Goal: Transaction & Acquisition: Purchase product/service

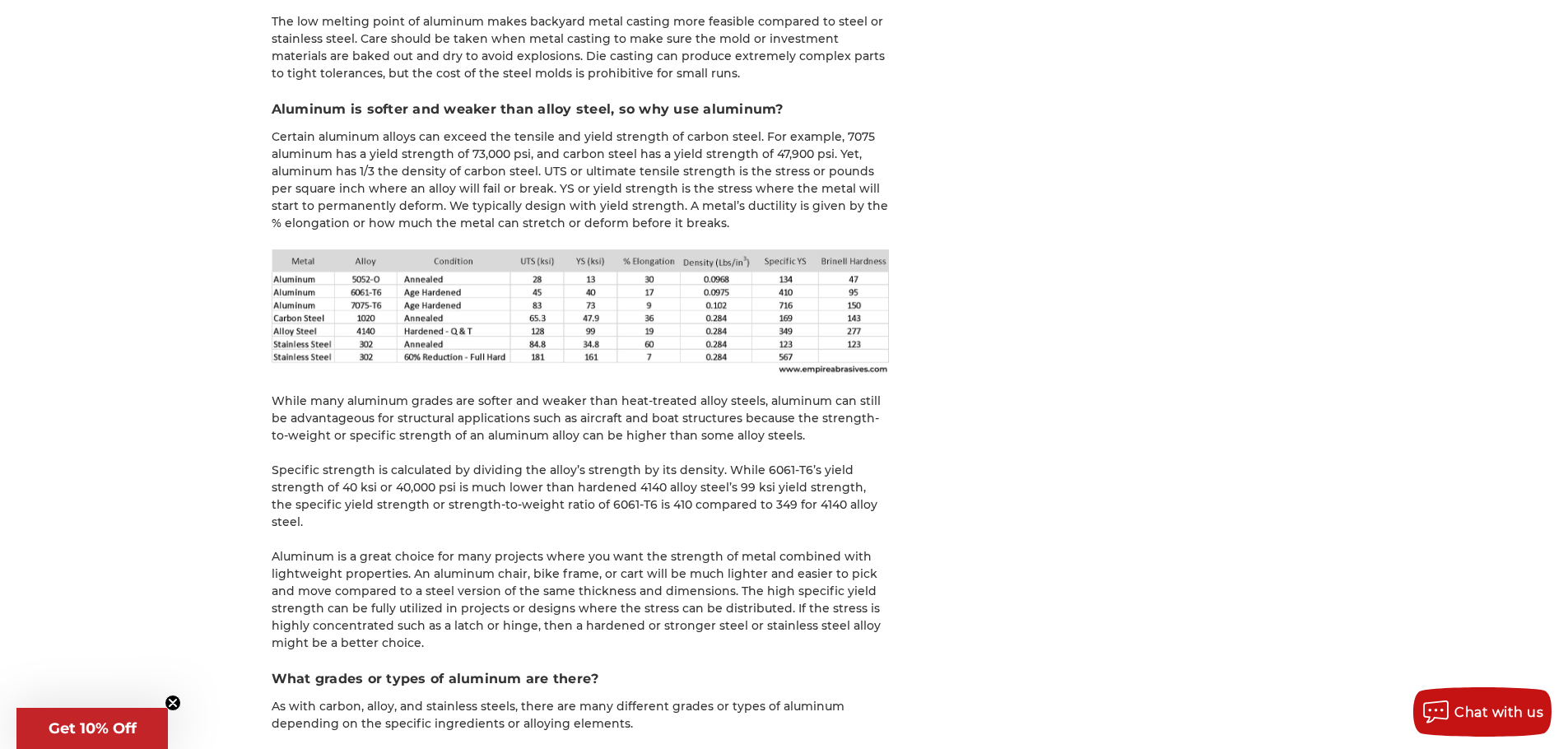
scroll to position [4690, 0]
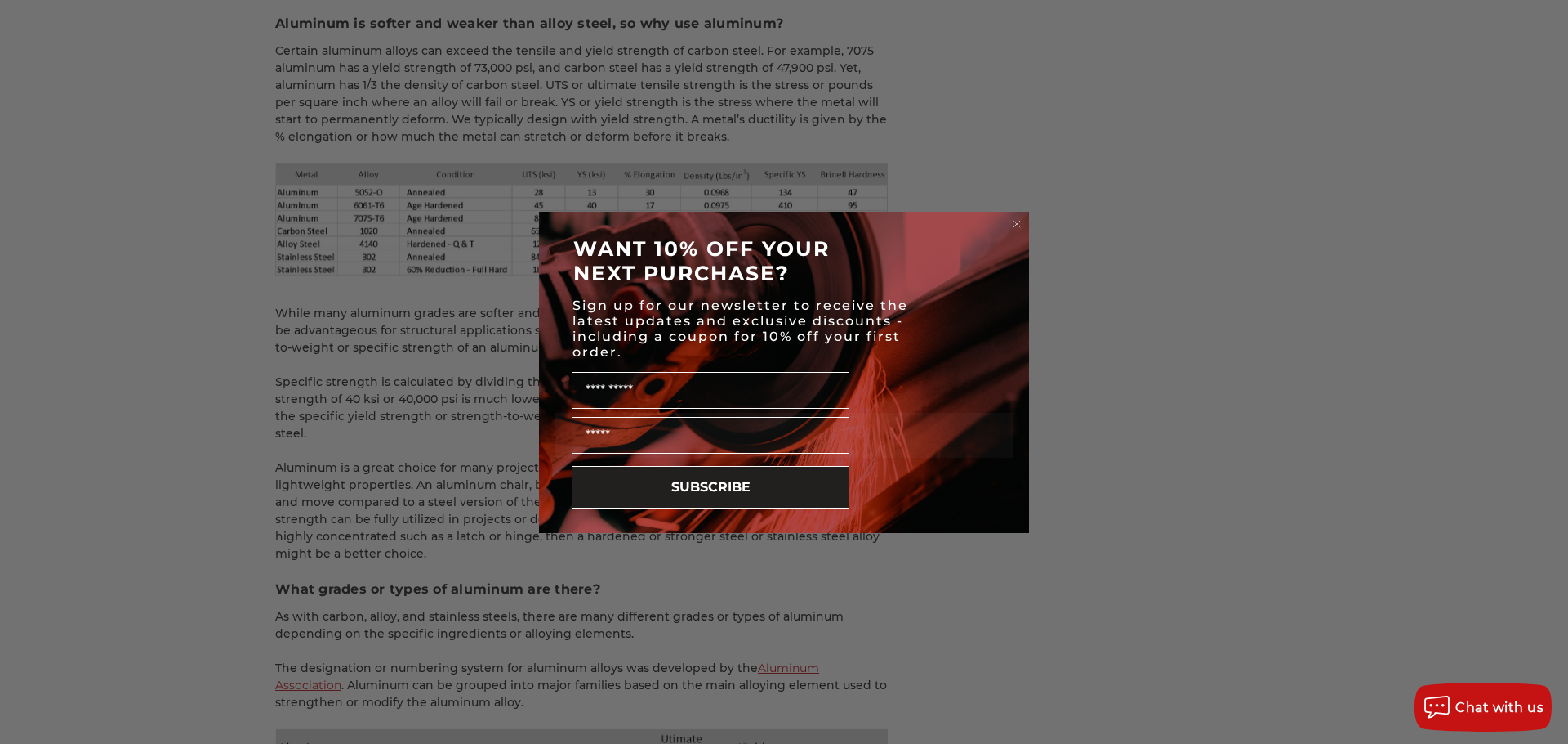
click at [1024, 224] on circle "Close dialog" at bounding box center [1017, 223] width 16 height 16
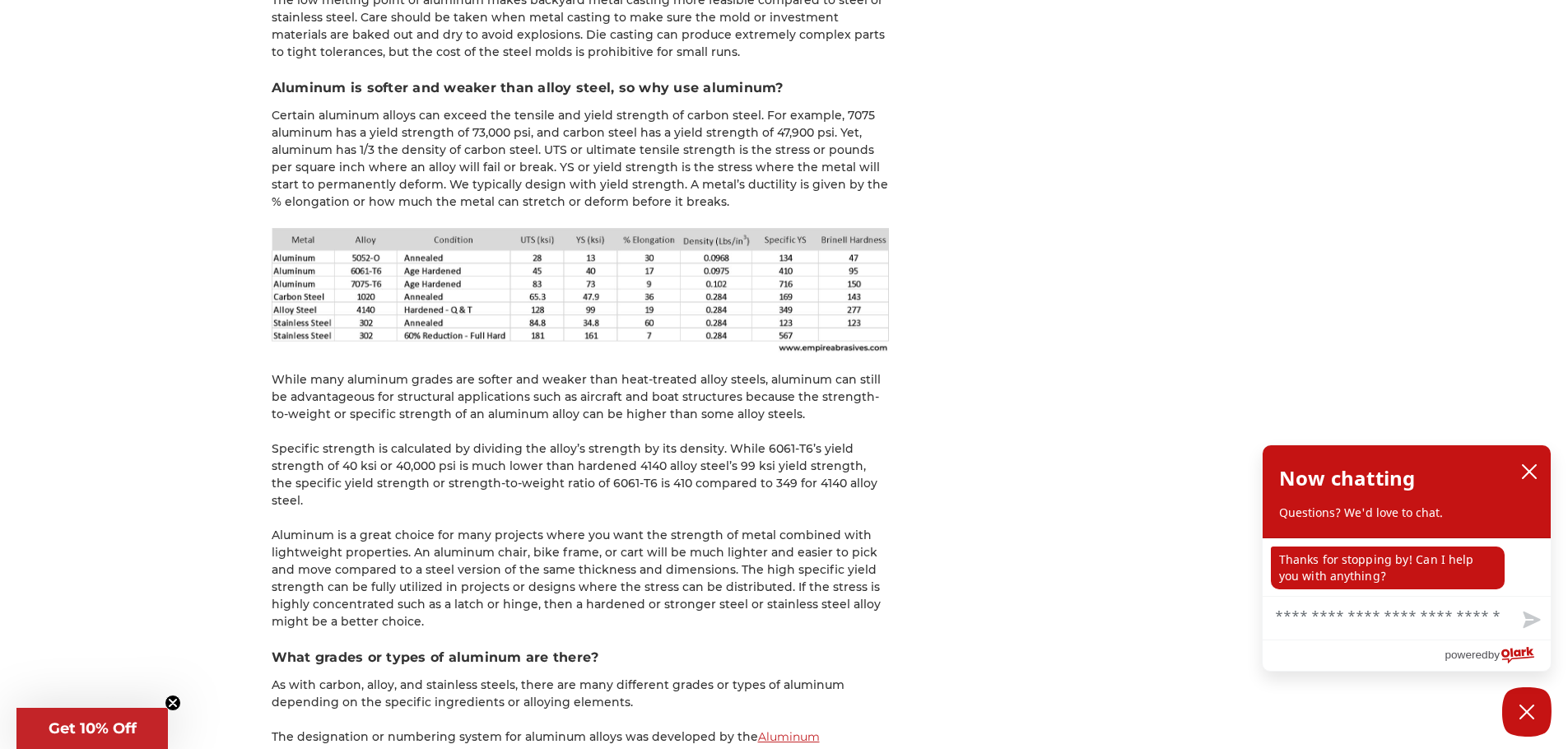
scroll to position [4608, 0]
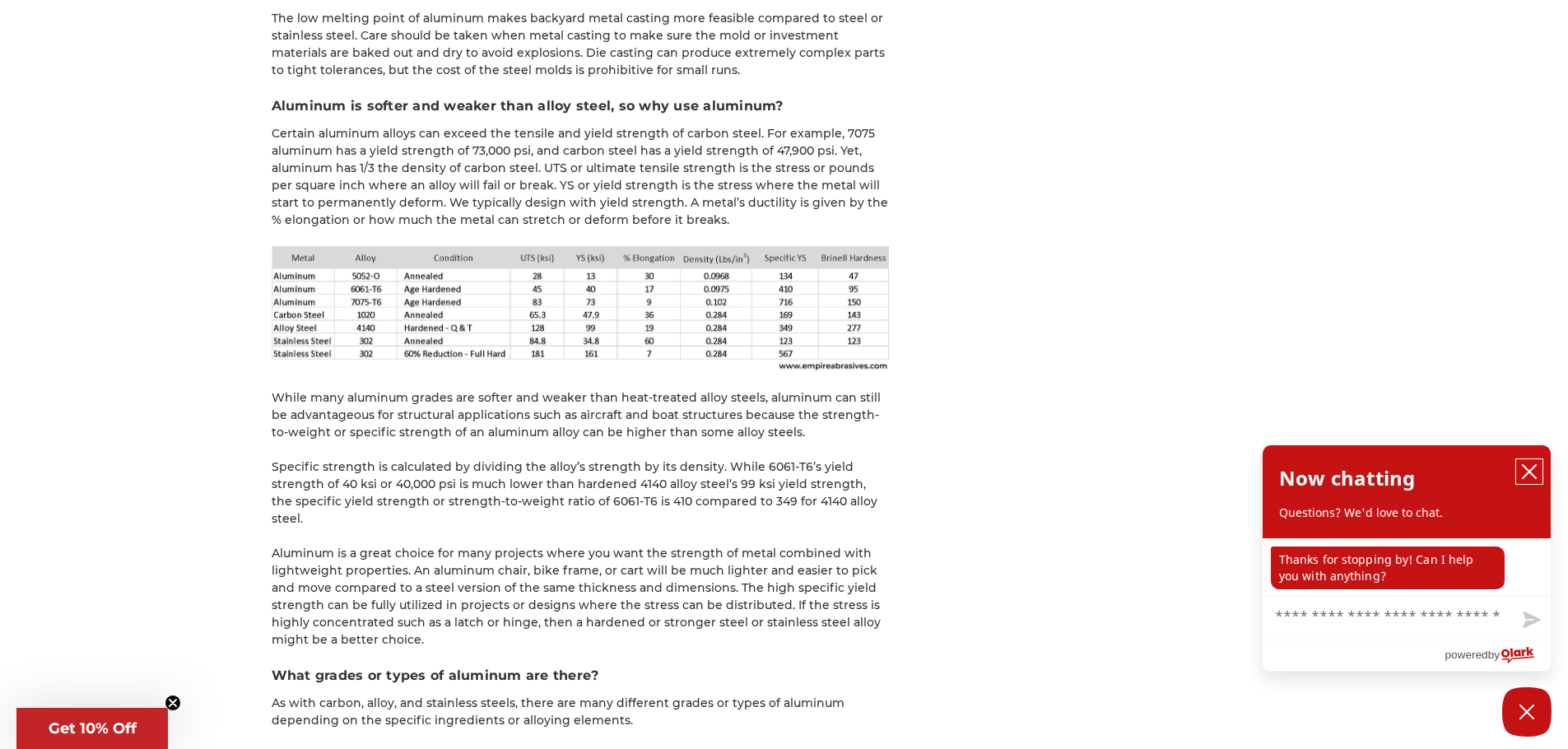
click at [1531, 465] on icon "close chatbox" at bounding box center [1529, 471] width 13 height 13
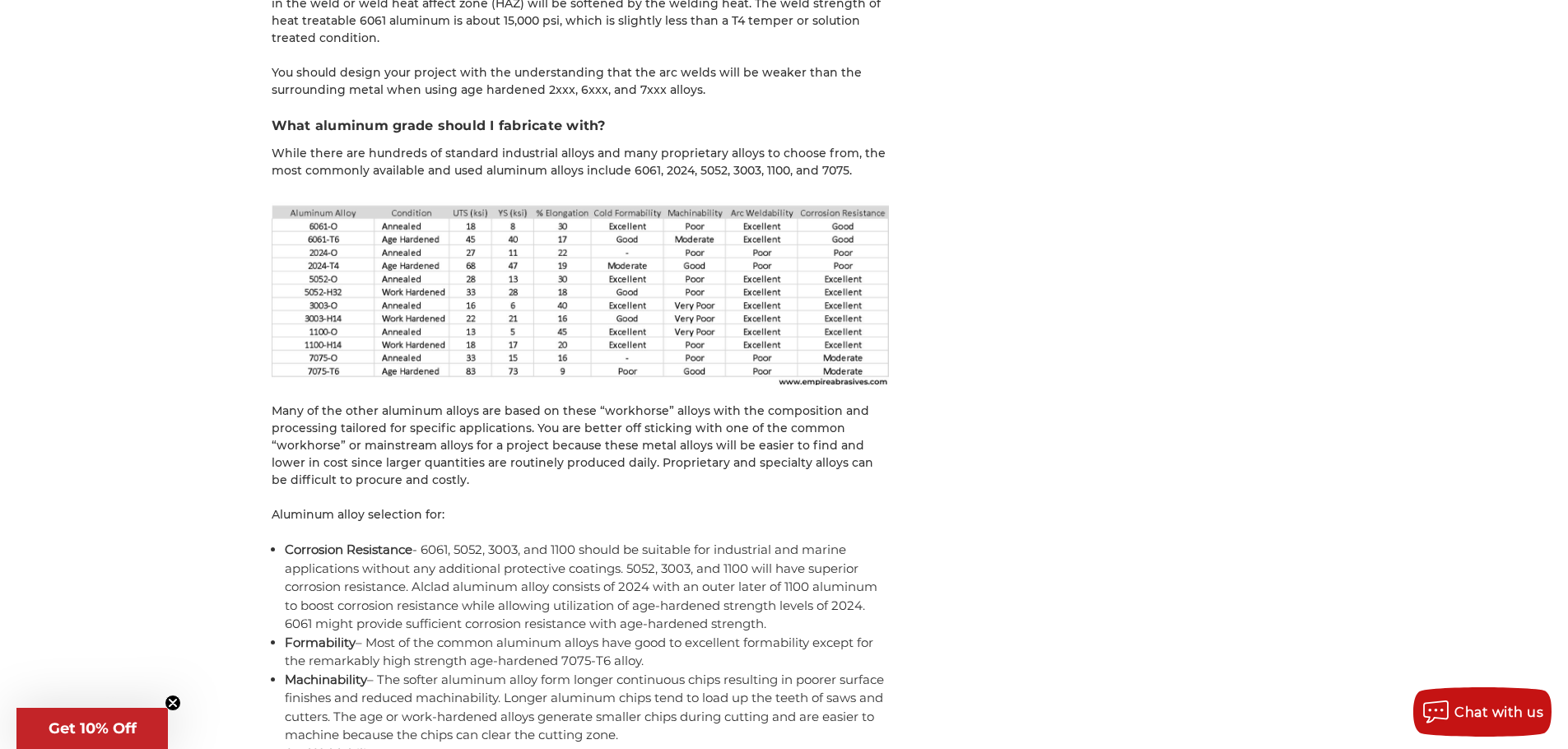
scroll to position [7240, 0]
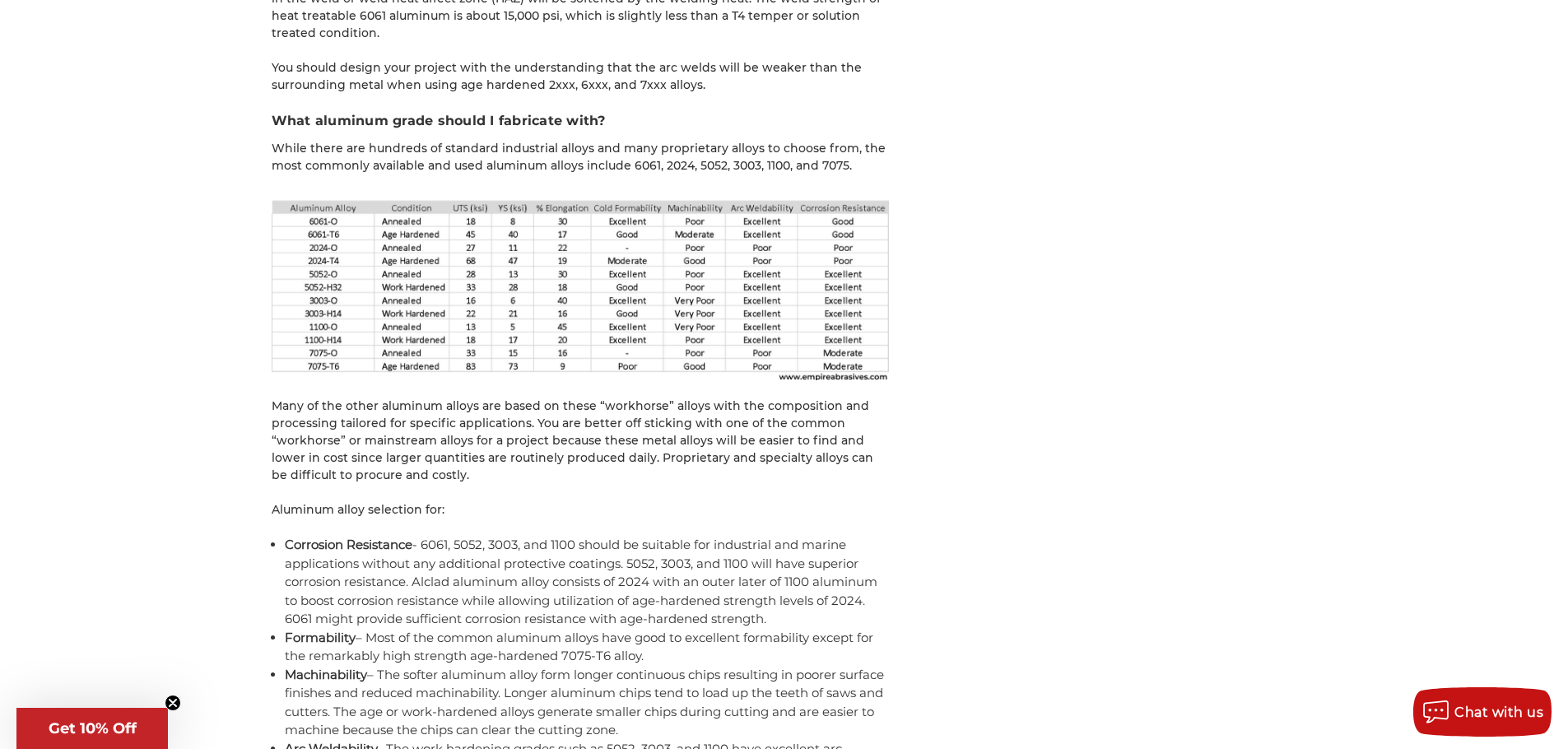
click at [580, 256] on img at bounding box center [580, 286] width 617 height 189
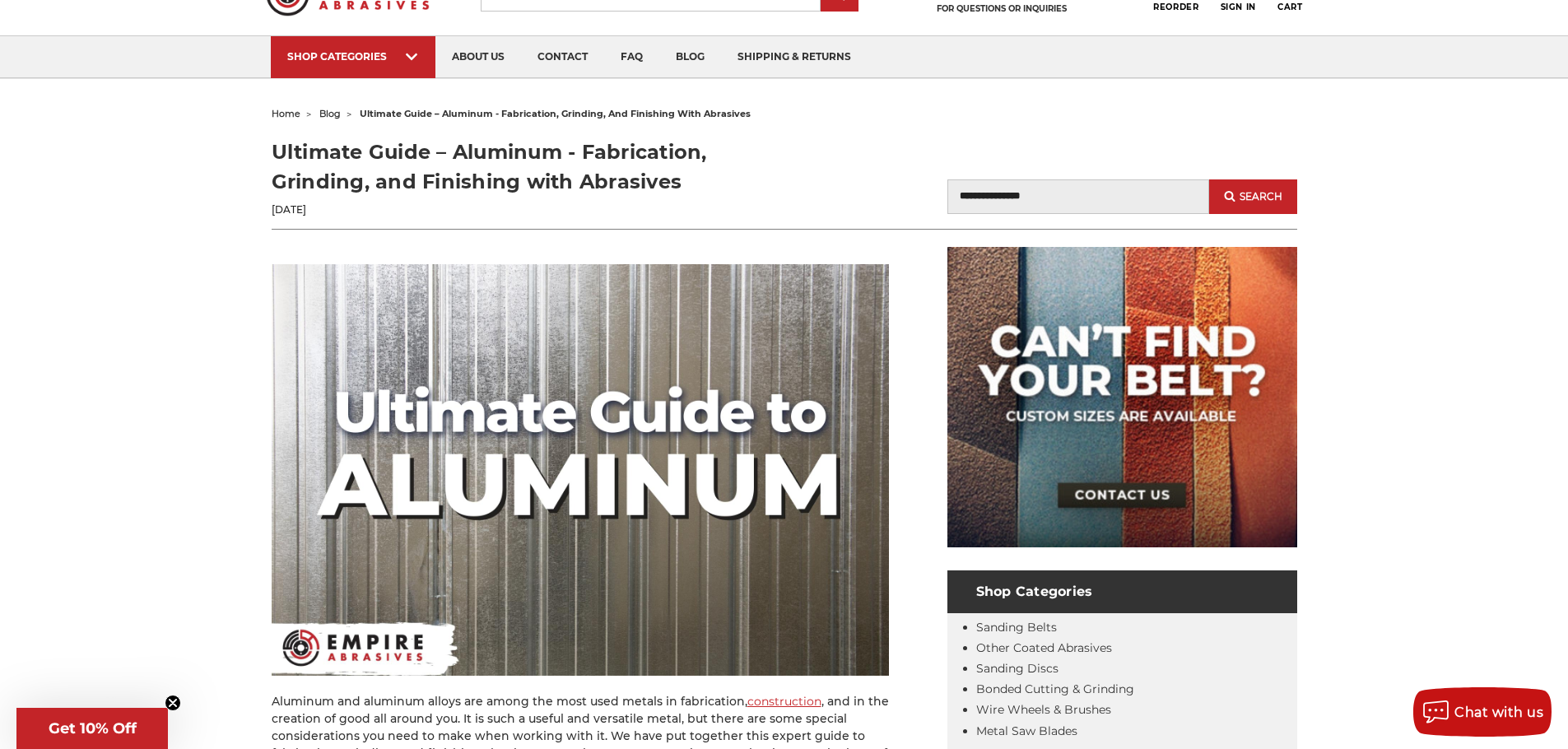
scroll to position [0, 0]
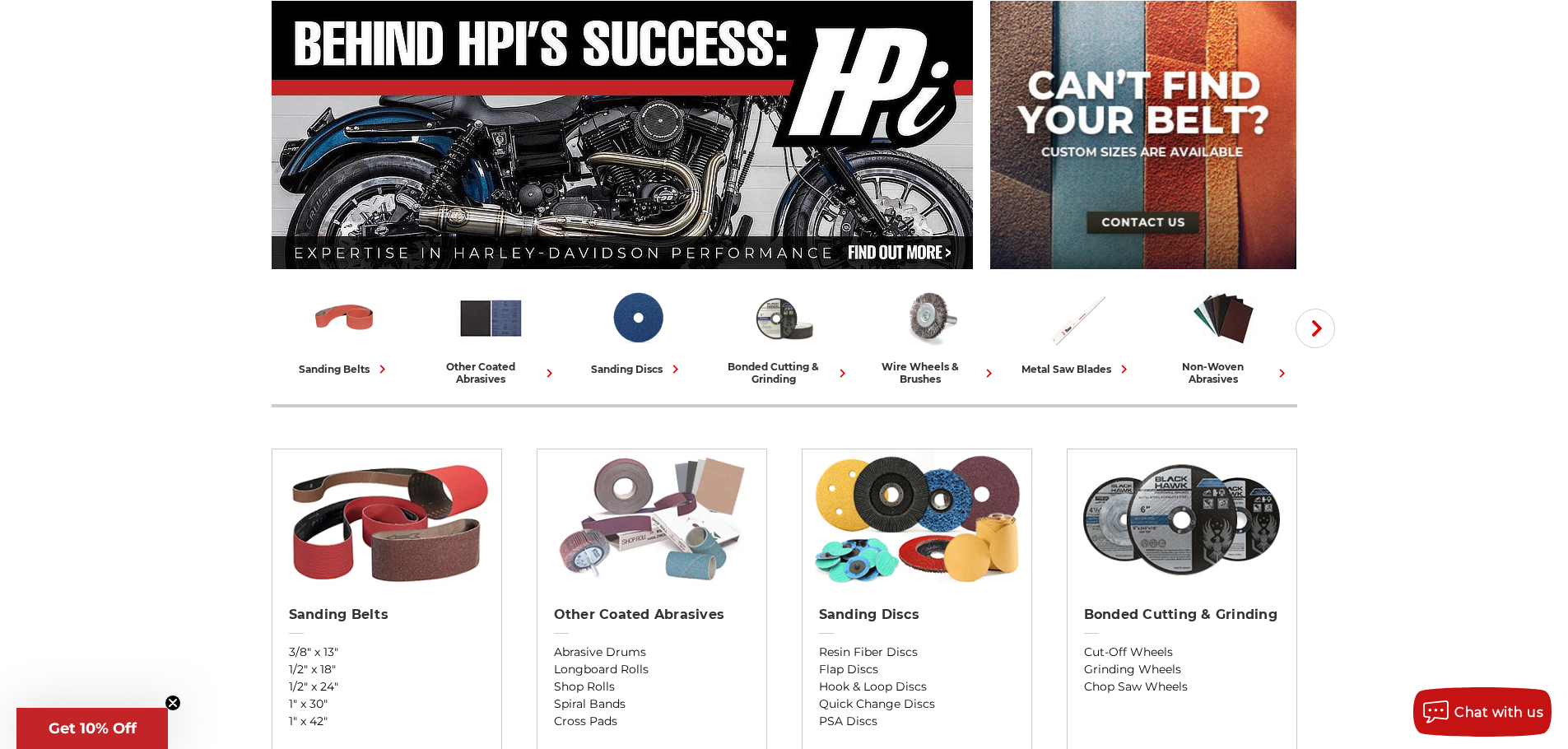
scroll to position [329, 0]
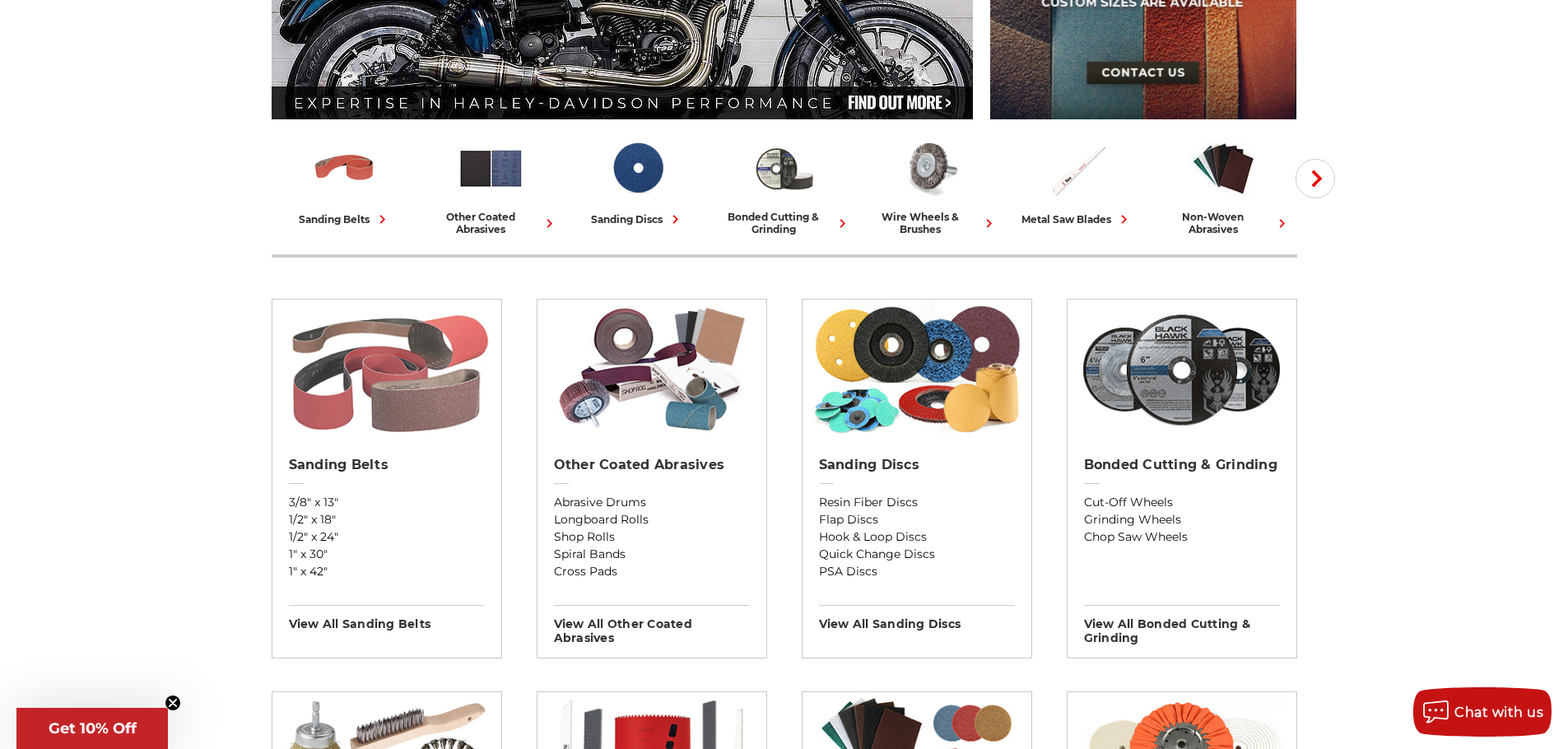
click at [397, 414] on img at bounding box center [386, 369] width 214 height 140
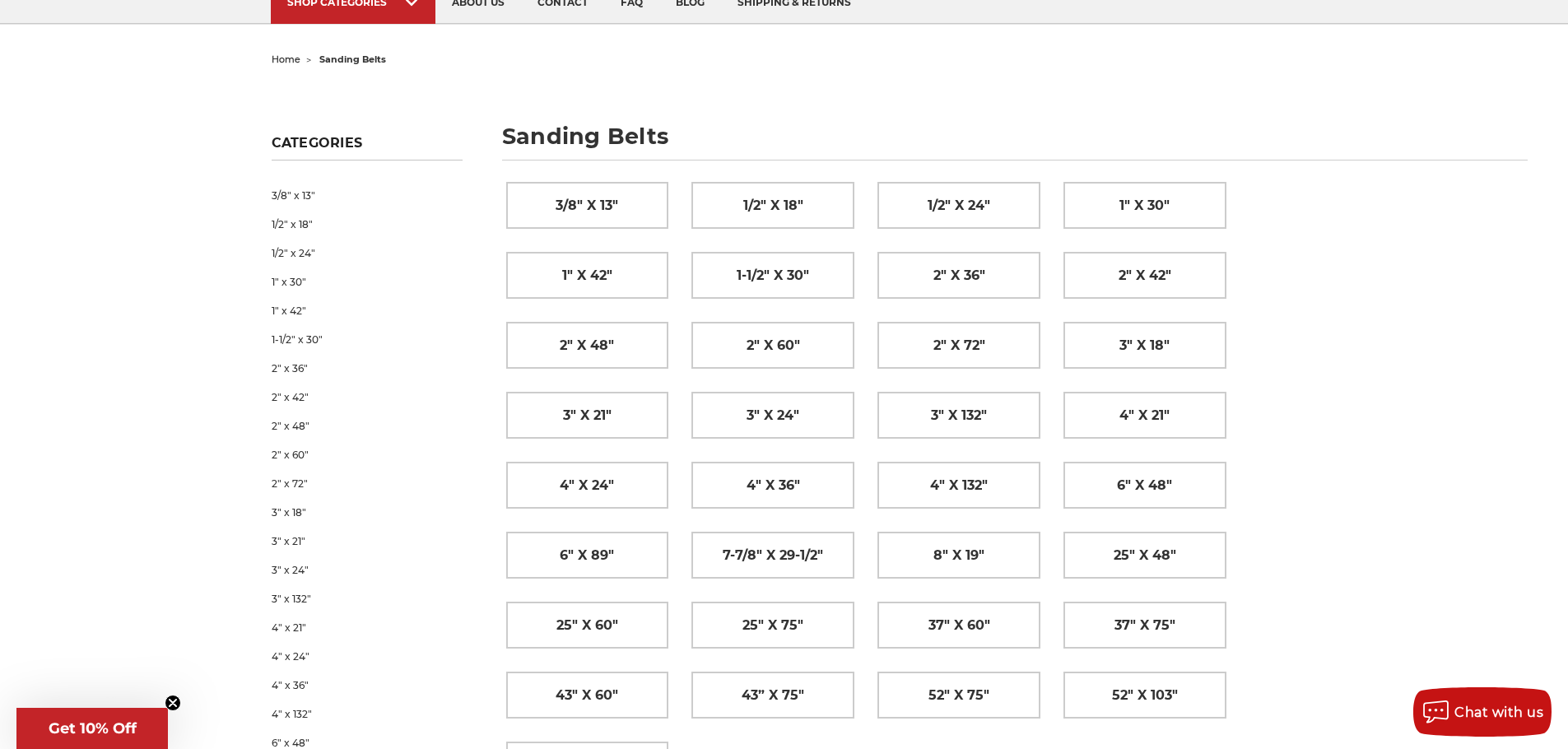
scroll to position [82, 0]
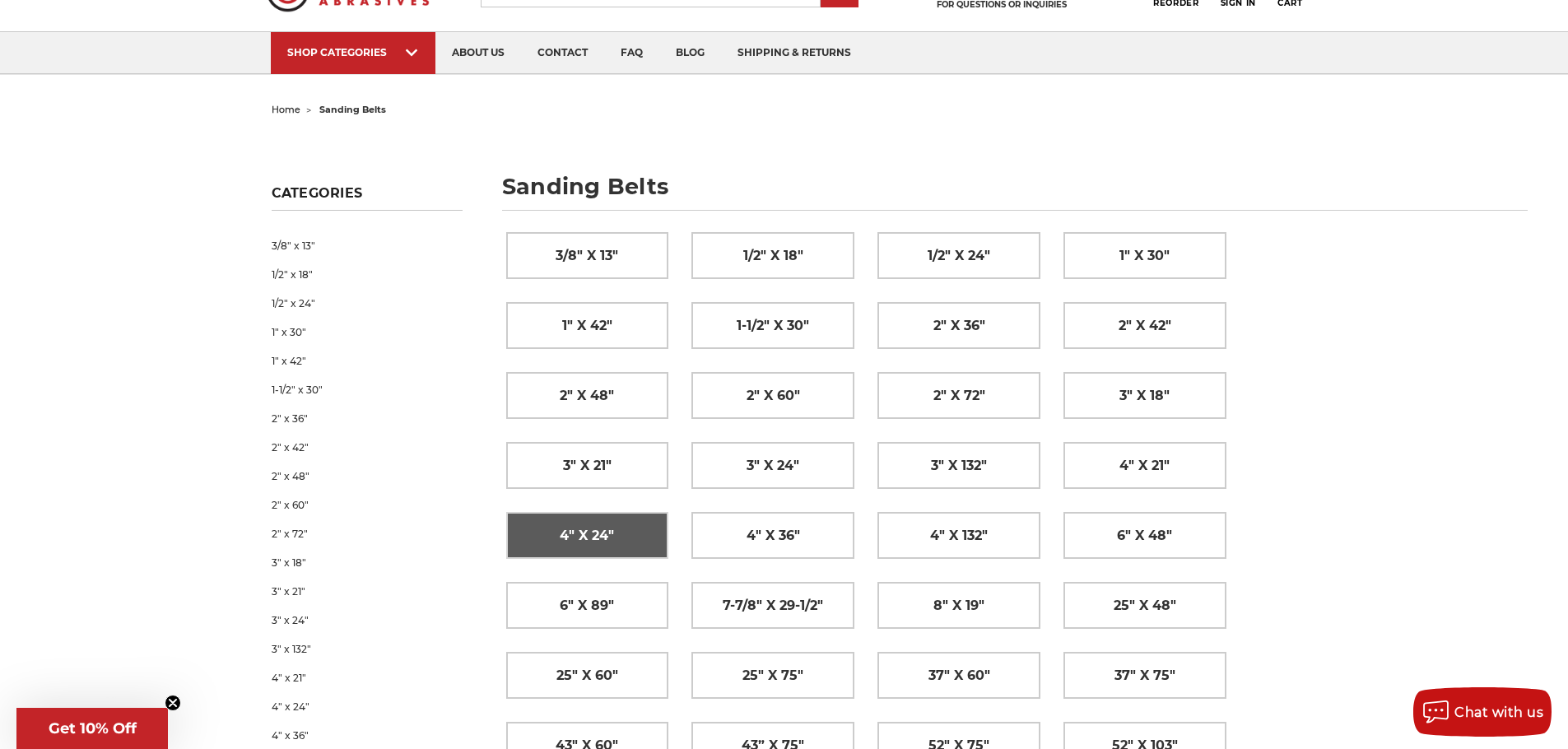
click at [572, 528] on span "4" x 24"" at bounding box center [587, 535] width 55 height 28
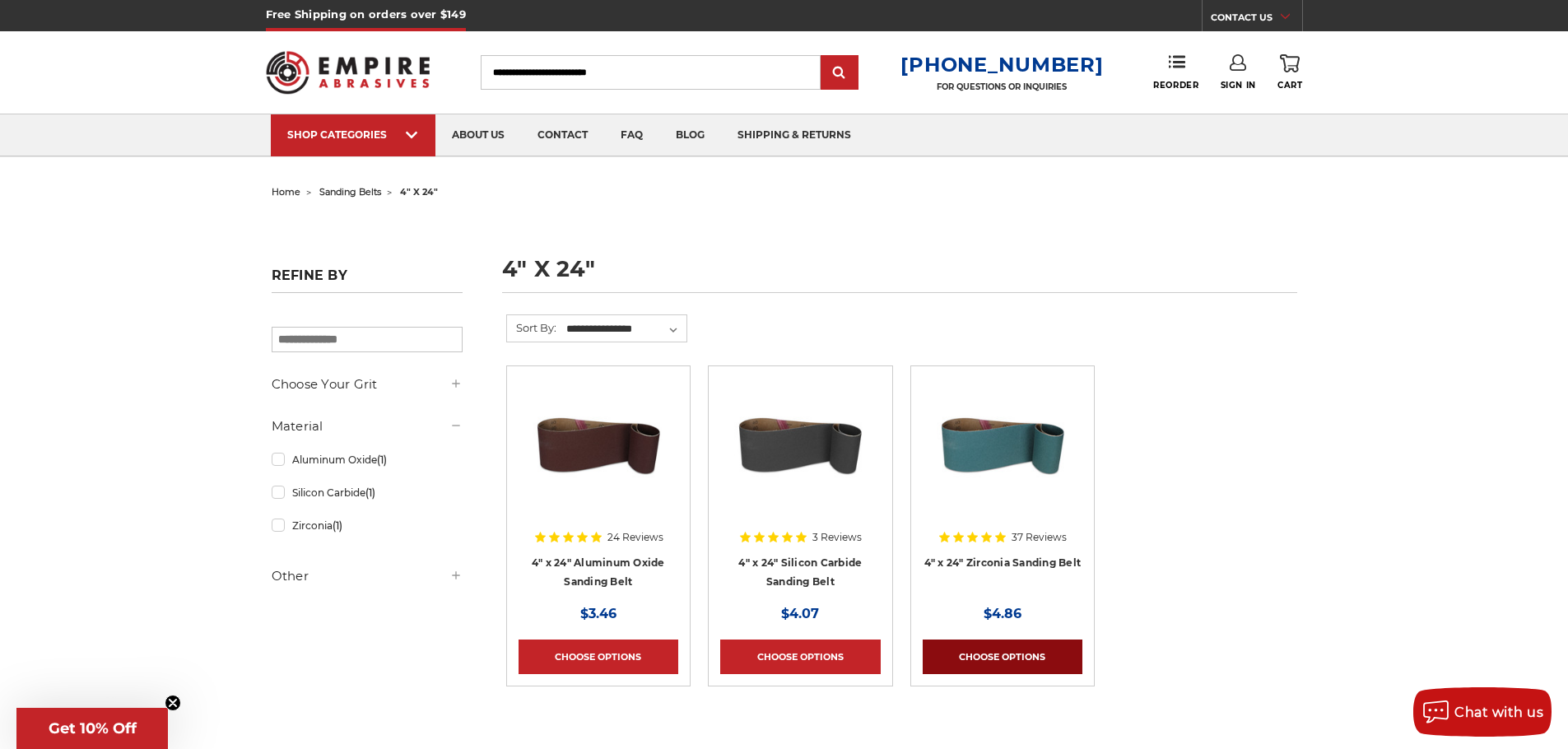
click at [1019, 656] on link "Choose Options" at bounding box center [1003, 657] width 160 height 35
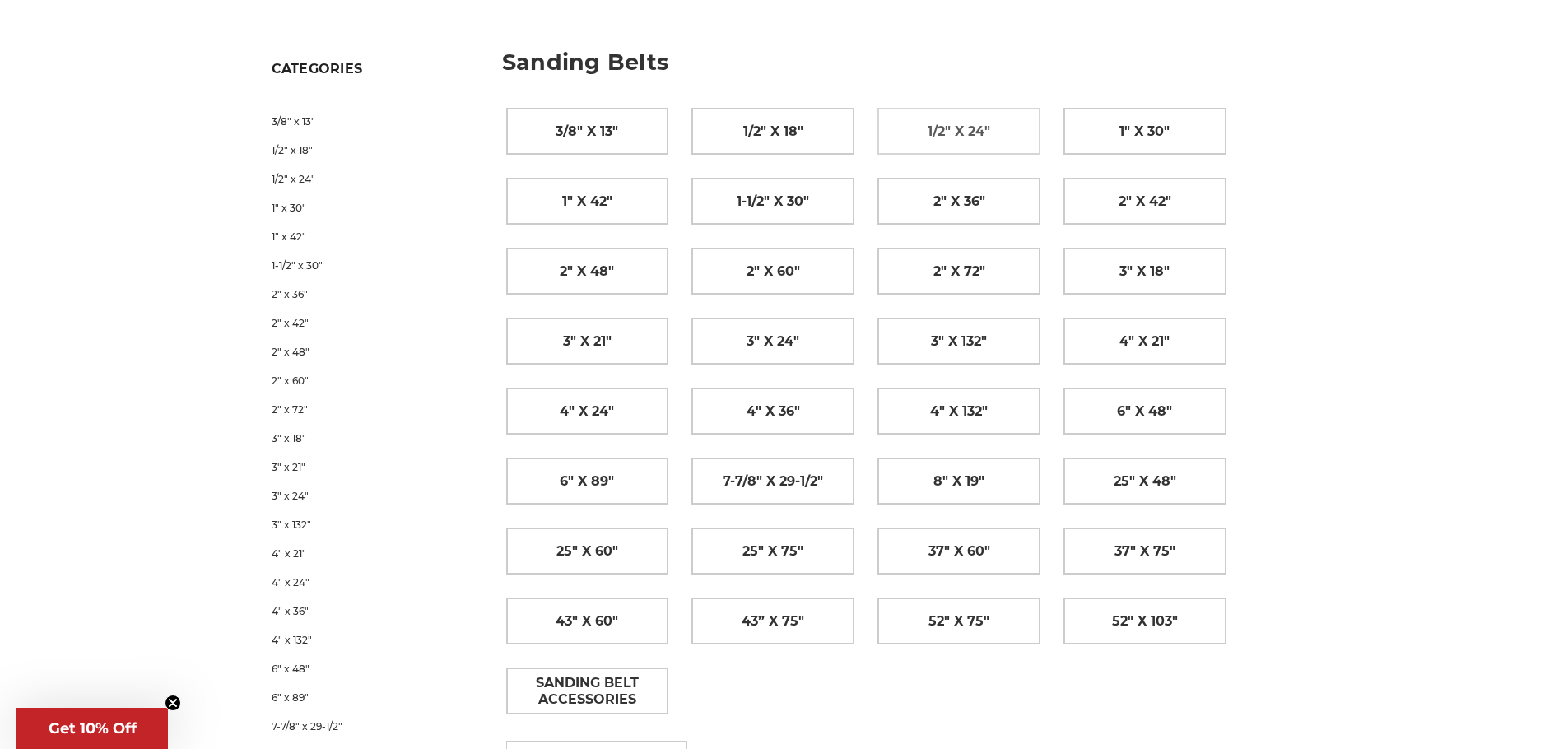
scroll to position [246, 0]
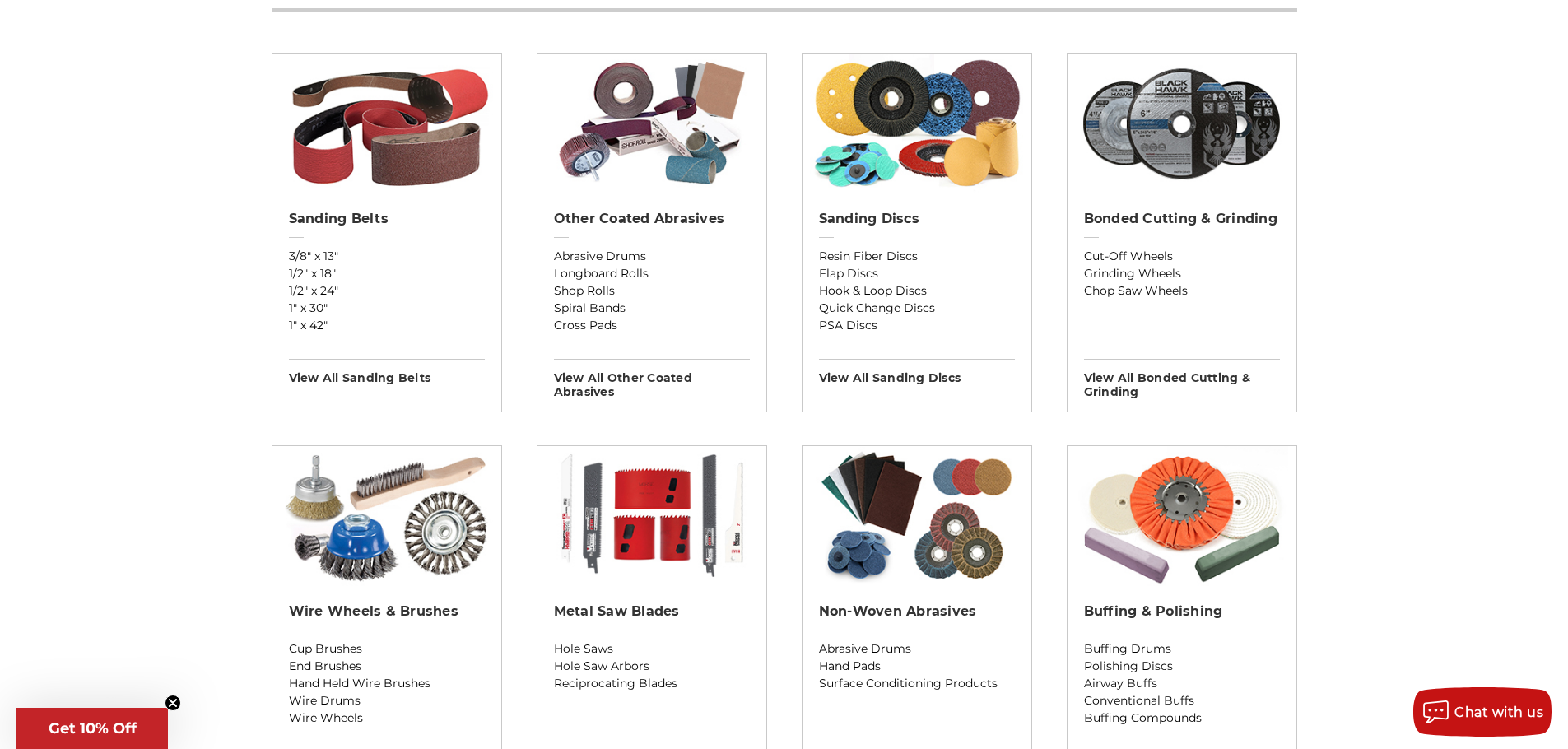
scroll to position [576, 0]
click at [662, 520] on img at bounding box center [652, 515] width 214 height 140
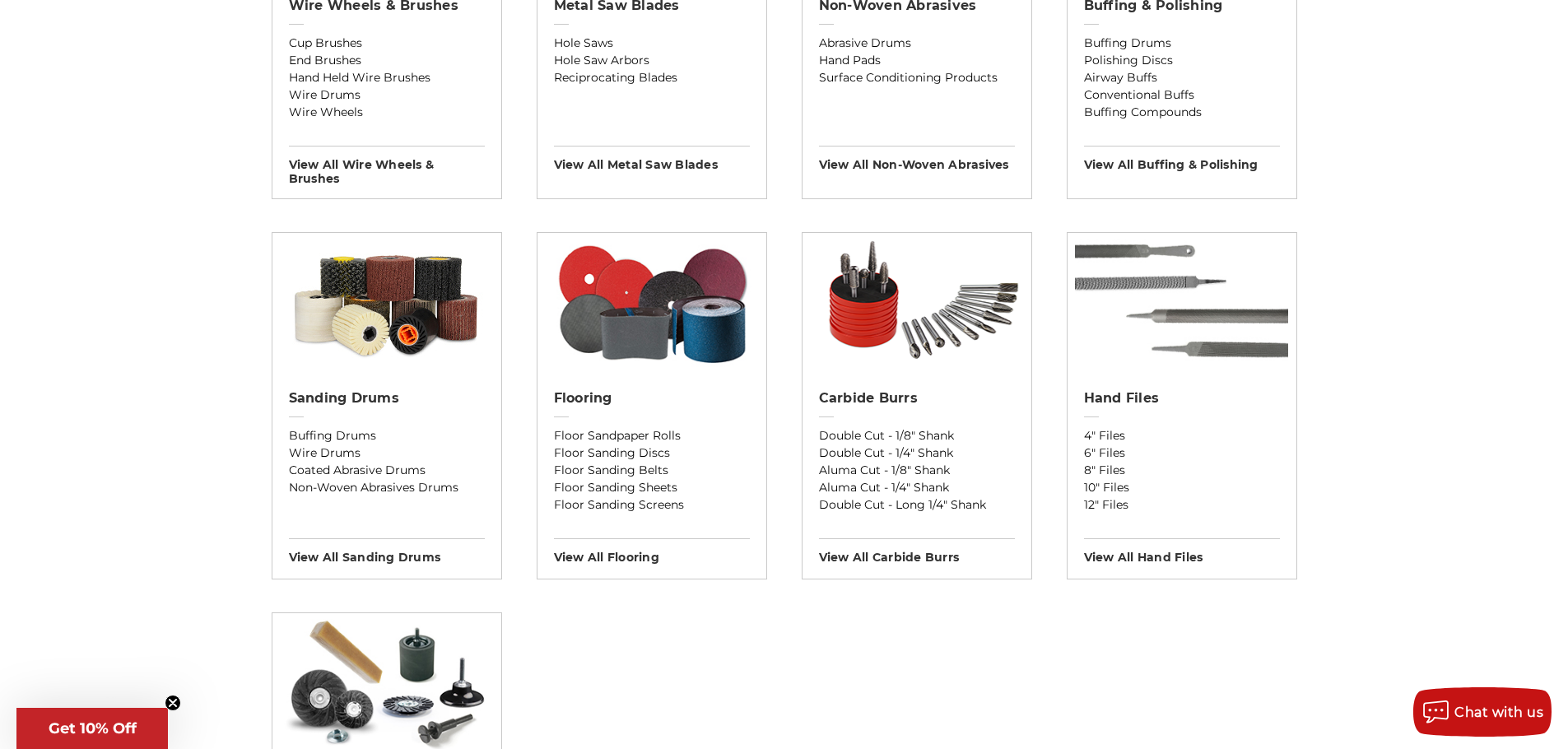
scroll to position [1152, 0]
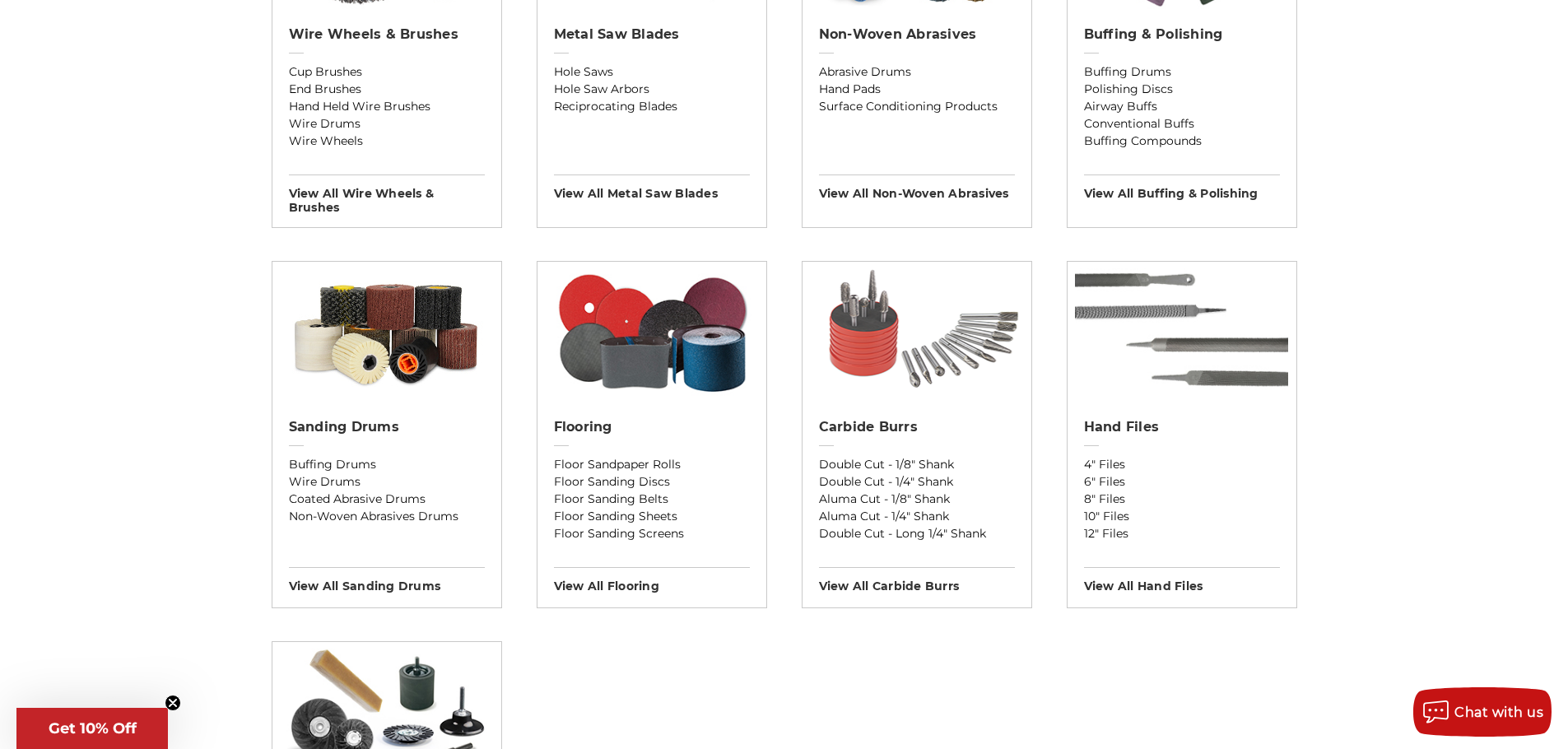
click at [909, 381] on img at bounding box center [917, 331] width 229 height 140
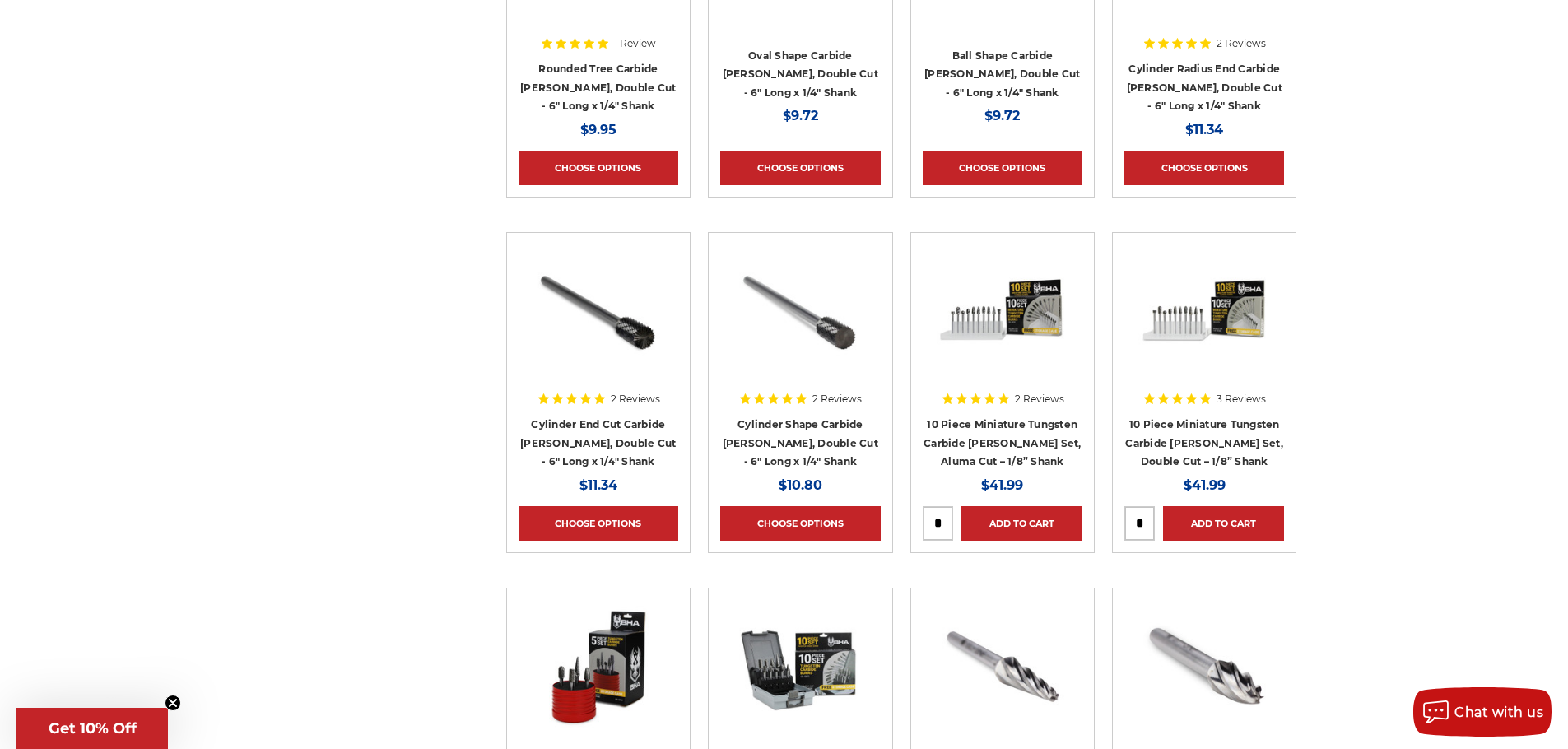
scroll to position [1563, 0]
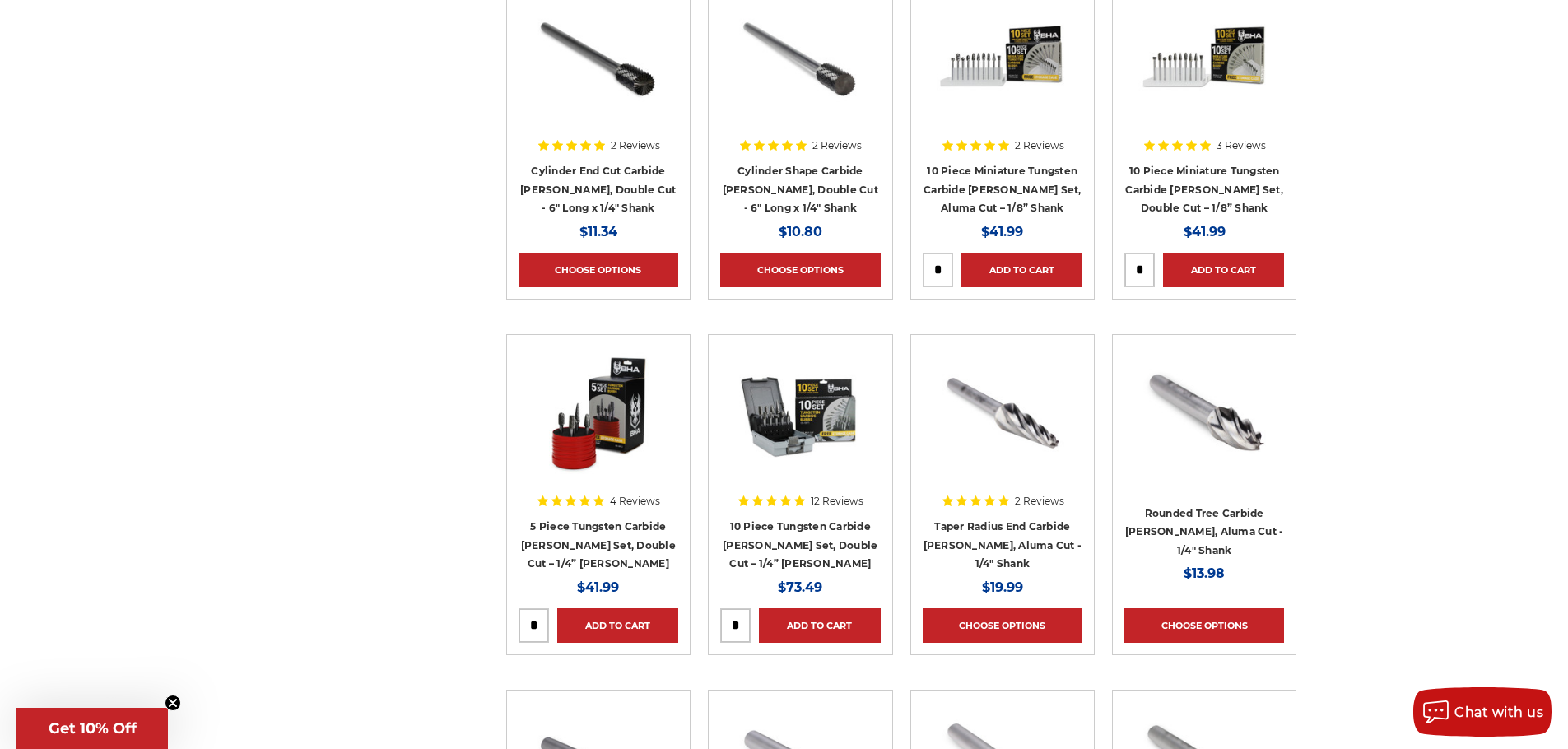
click at [777, 424] on img at bounding box center [800, 412] width 132 height 132
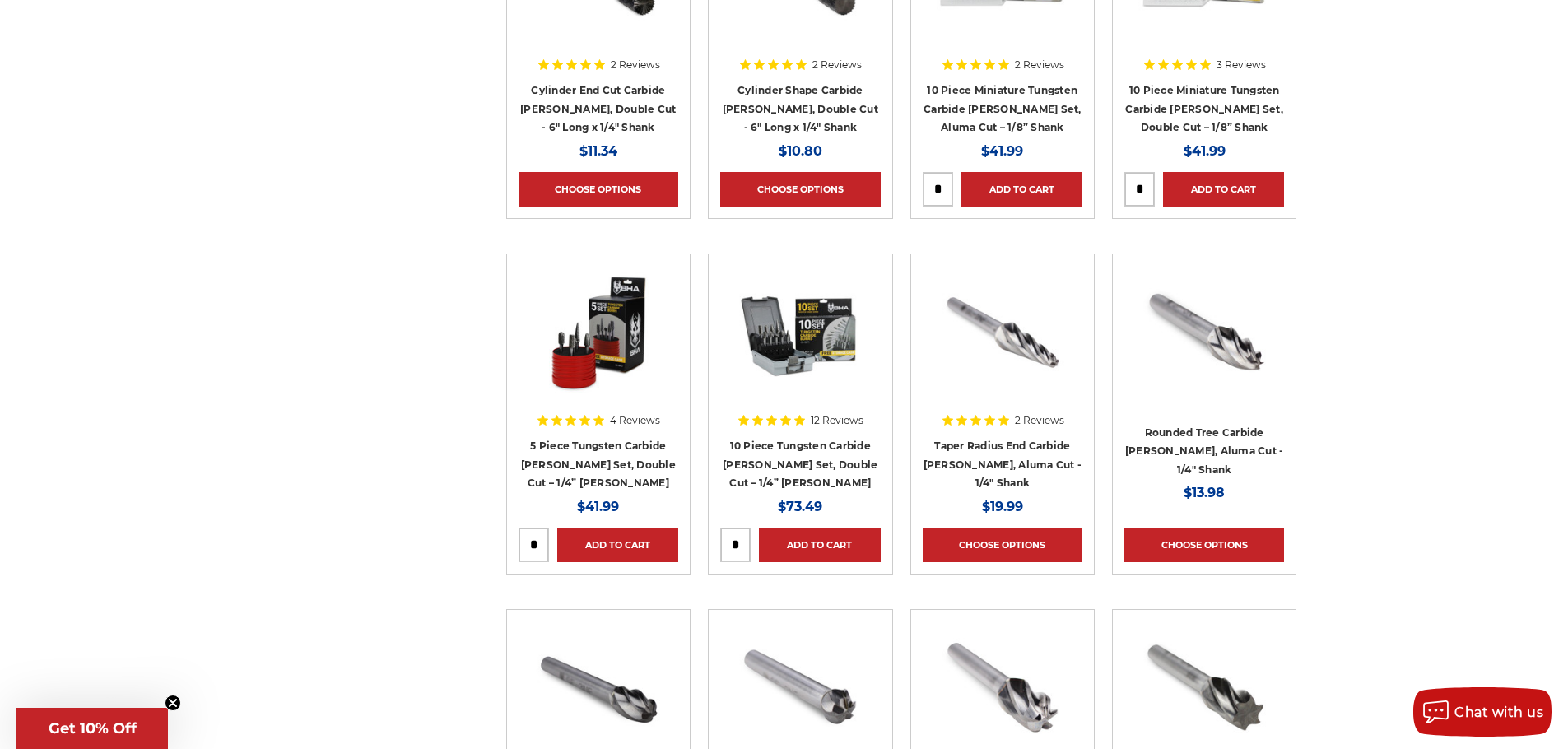
scroll to position [1698, 0]
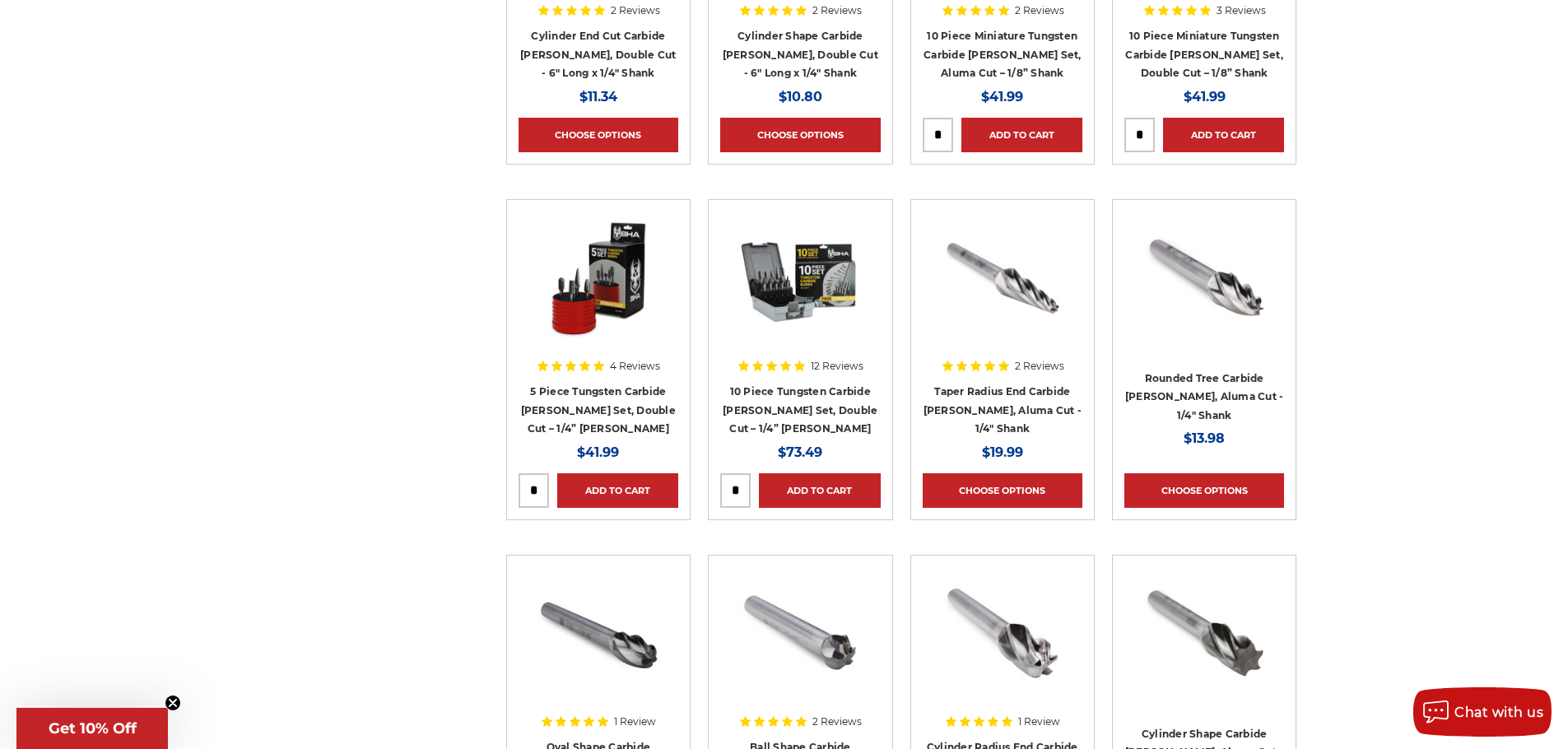
click at [568, 303] on img at bounding box center [598, 278] width 132 height 132
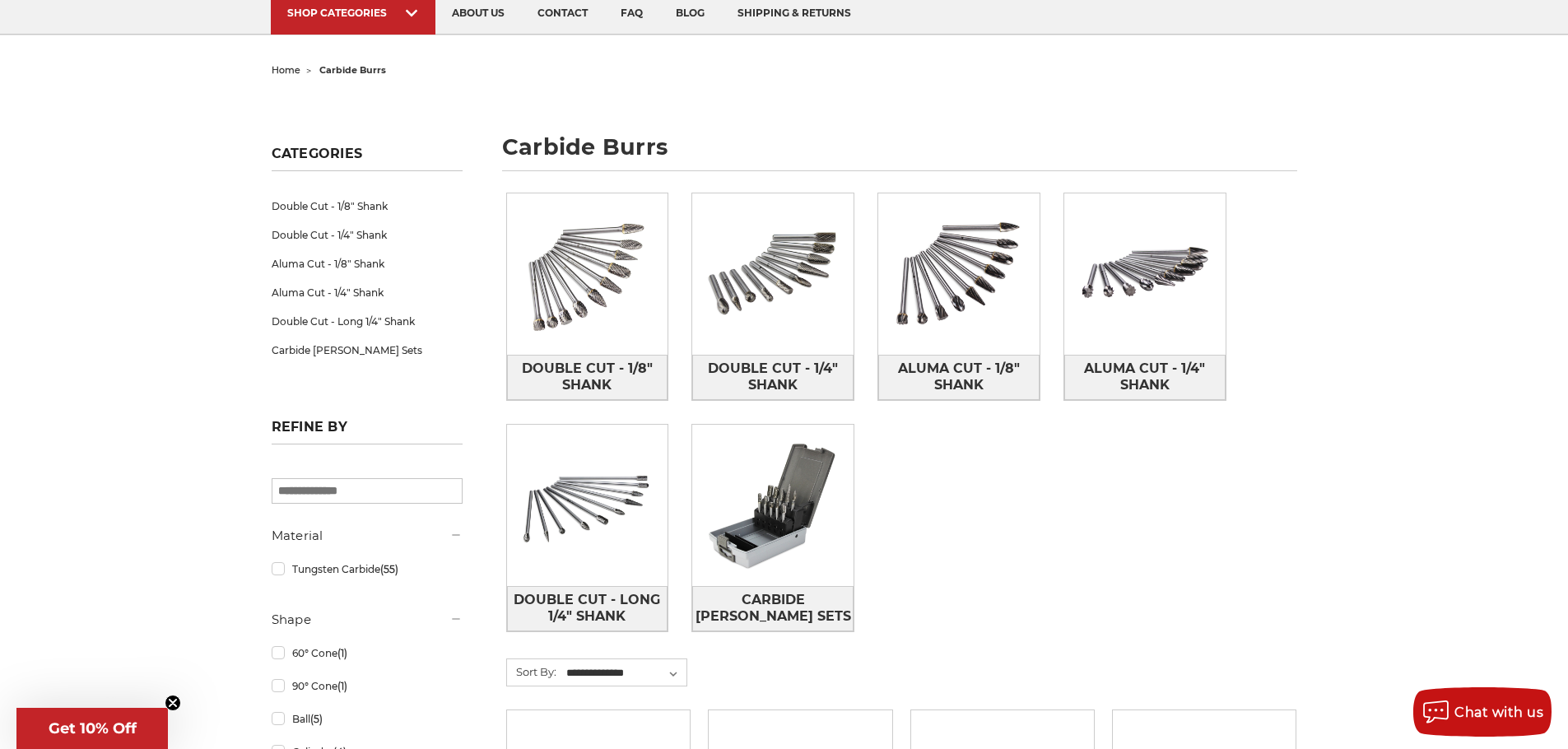
scroll to position [246, 0]
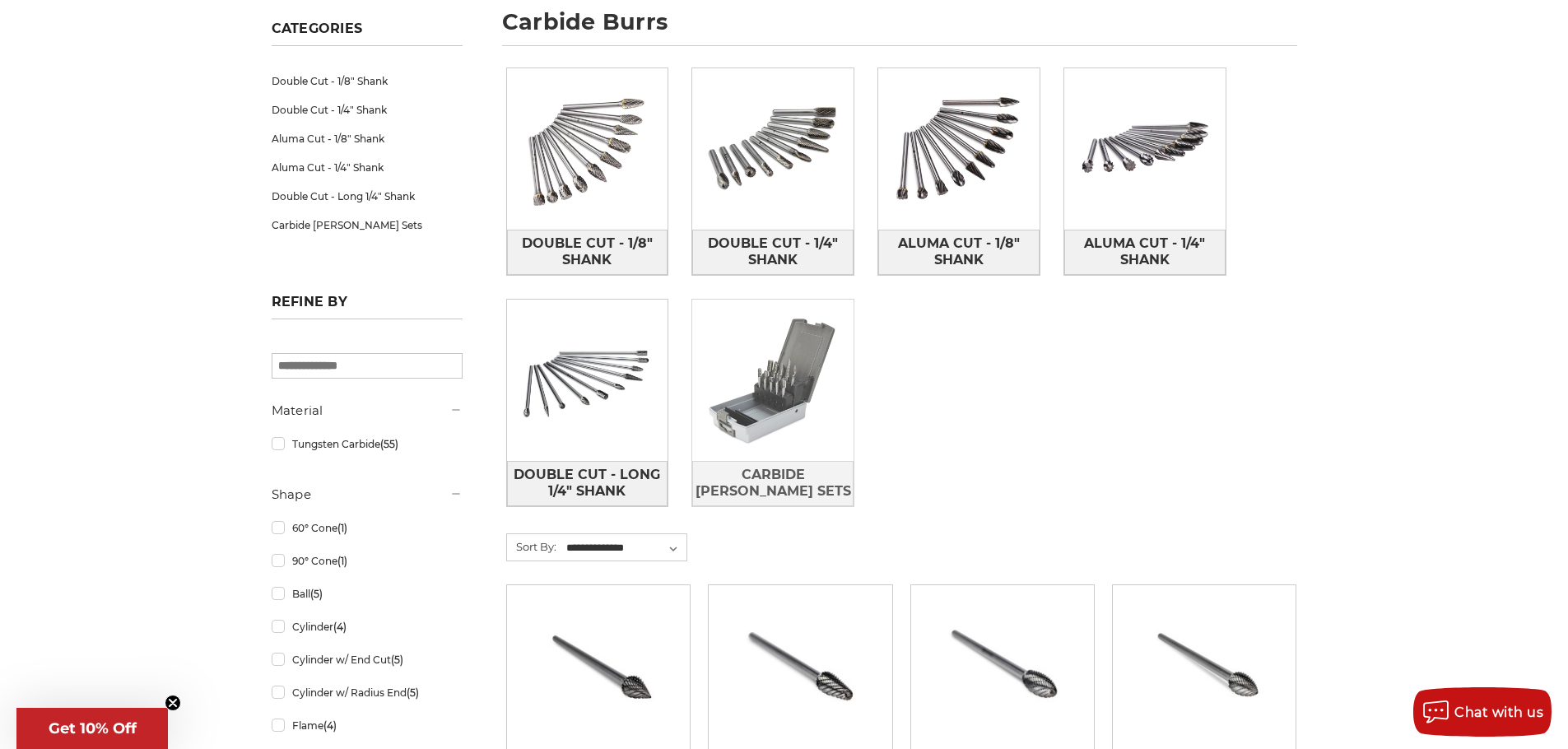
click at [772, 391] on img at bounding box center [773, 380] width 161 height 161
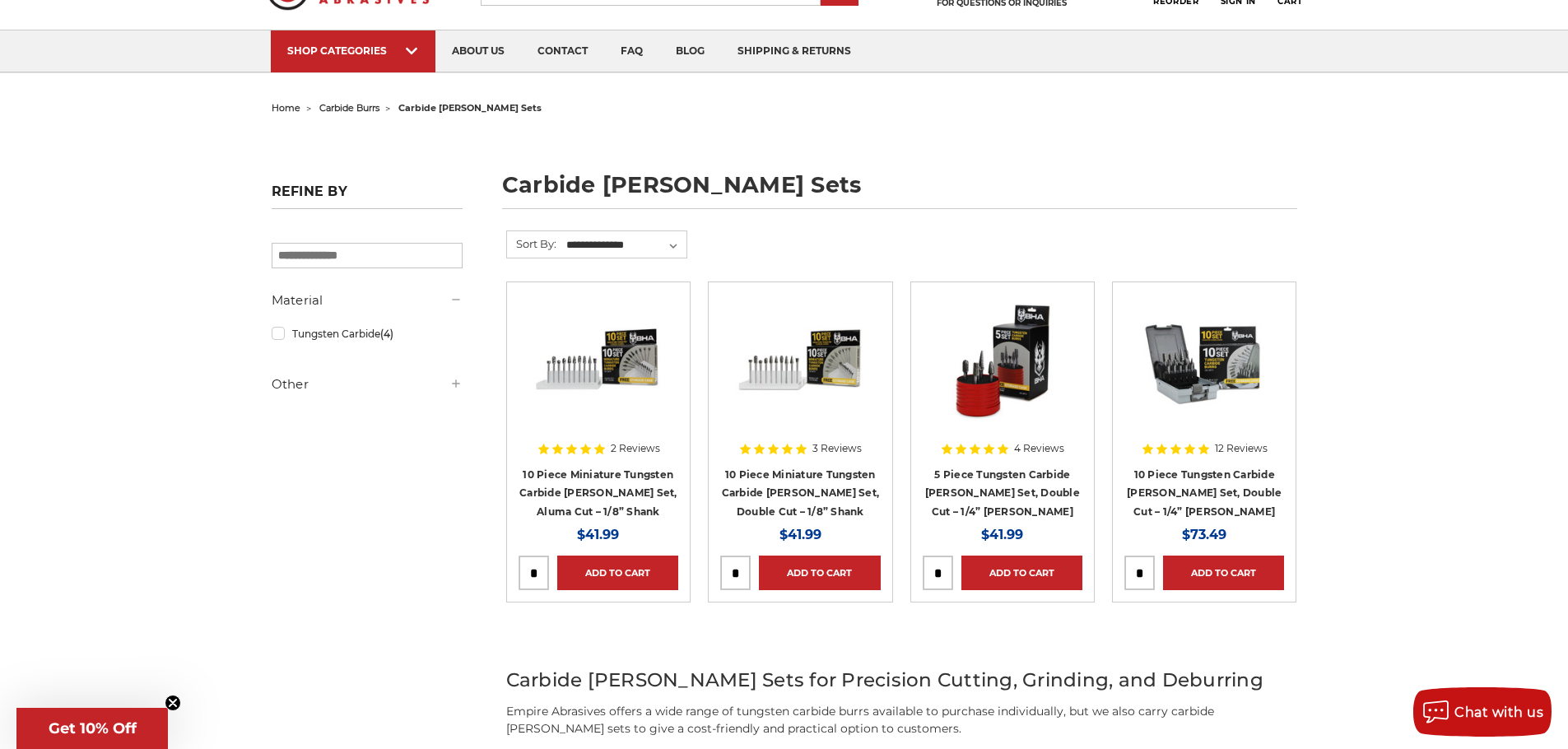
scroll to position [82, 0]
